Goal: Task Accomplishment & Management: Complete application form

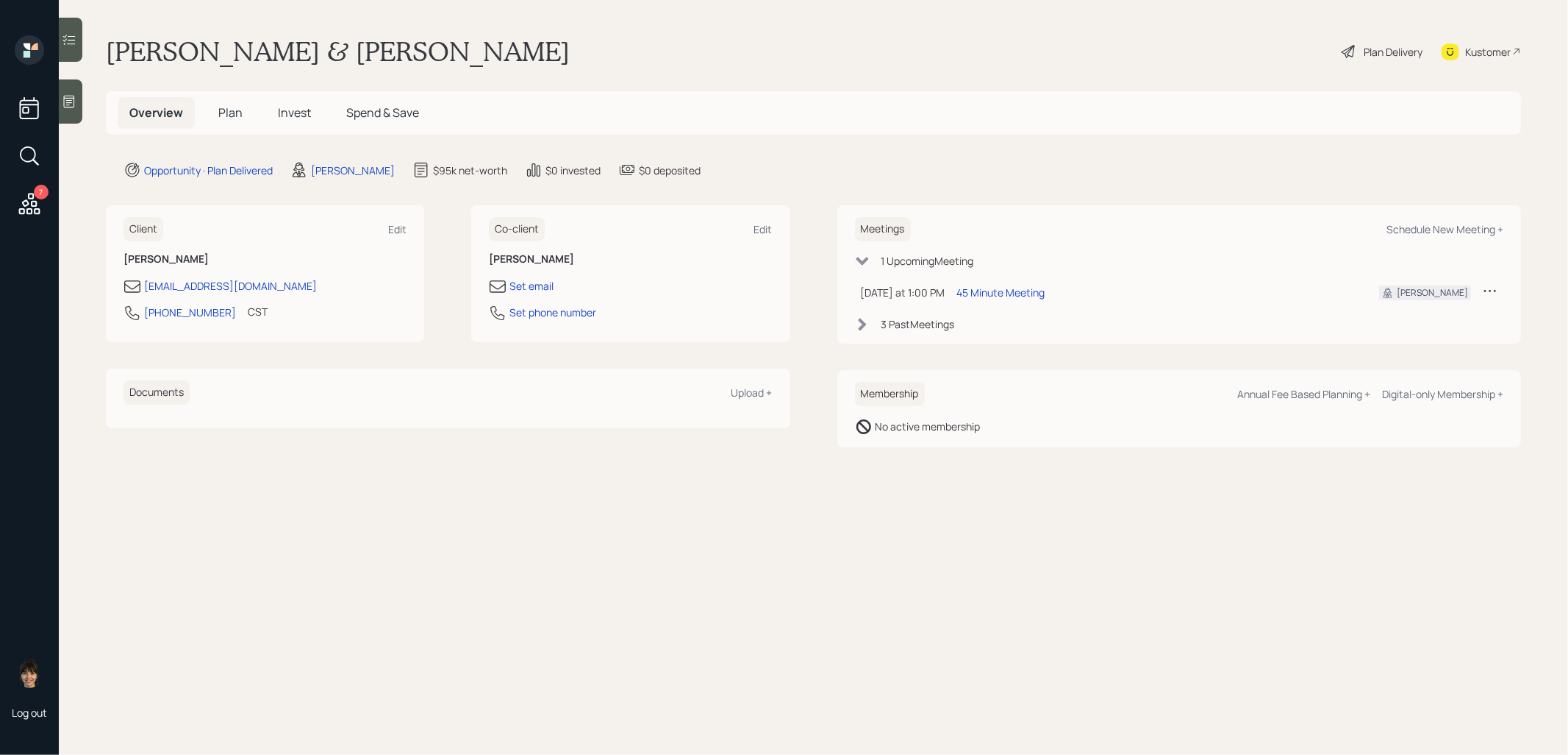
click at [231, 111] on span "Plan" at bounding box center [231, 112] width 24 height 16
